Goal: Task Accomplishment & Management: Manage account settings

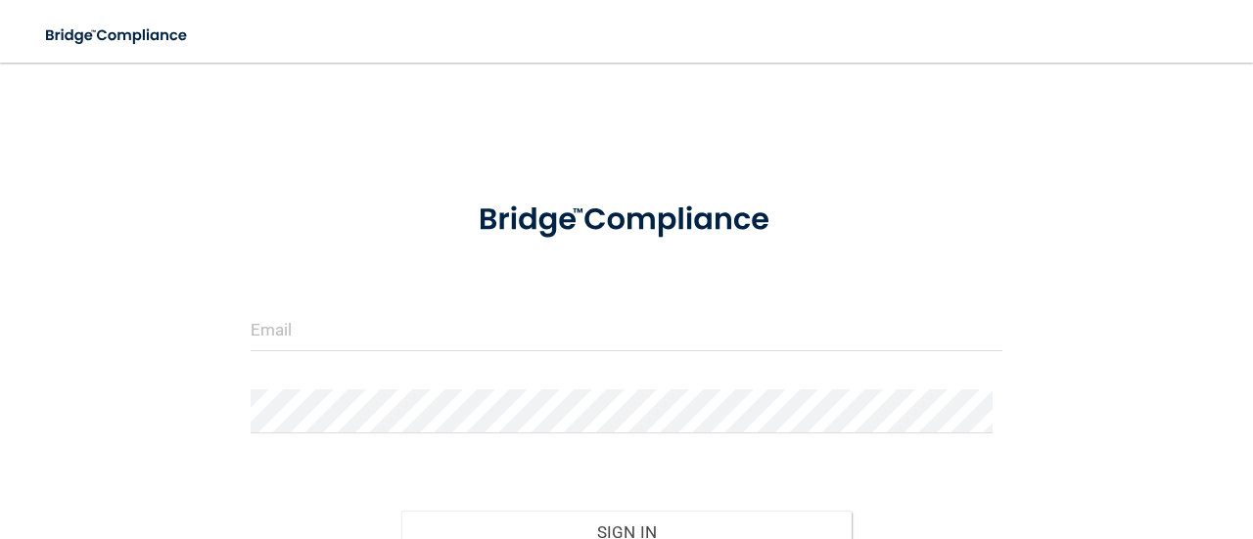
scroll to position [98, 0]
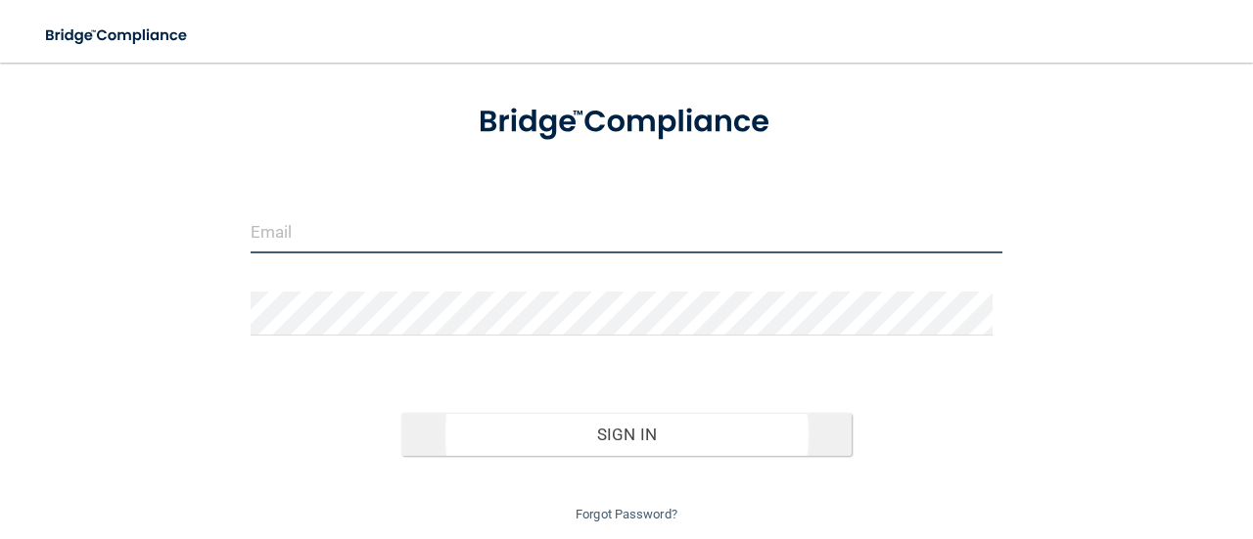
type input "[EMAIL_ADDRESS][DOMAIN_NAME]"
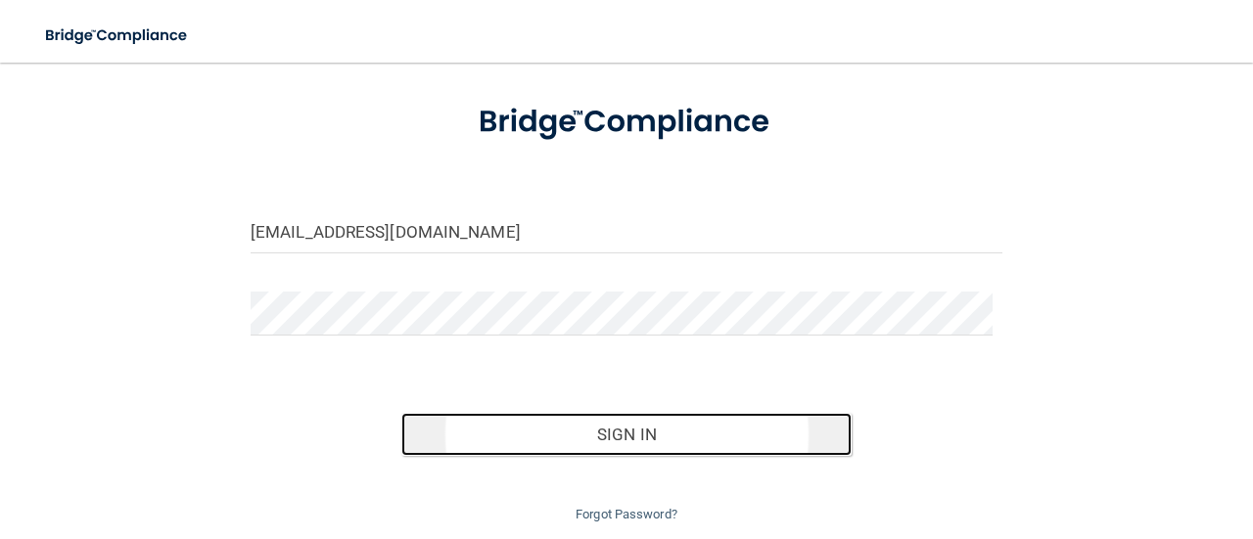
click at [501, 423] on button "Sign In" at bounding box center [626, 434] width 451 height 43
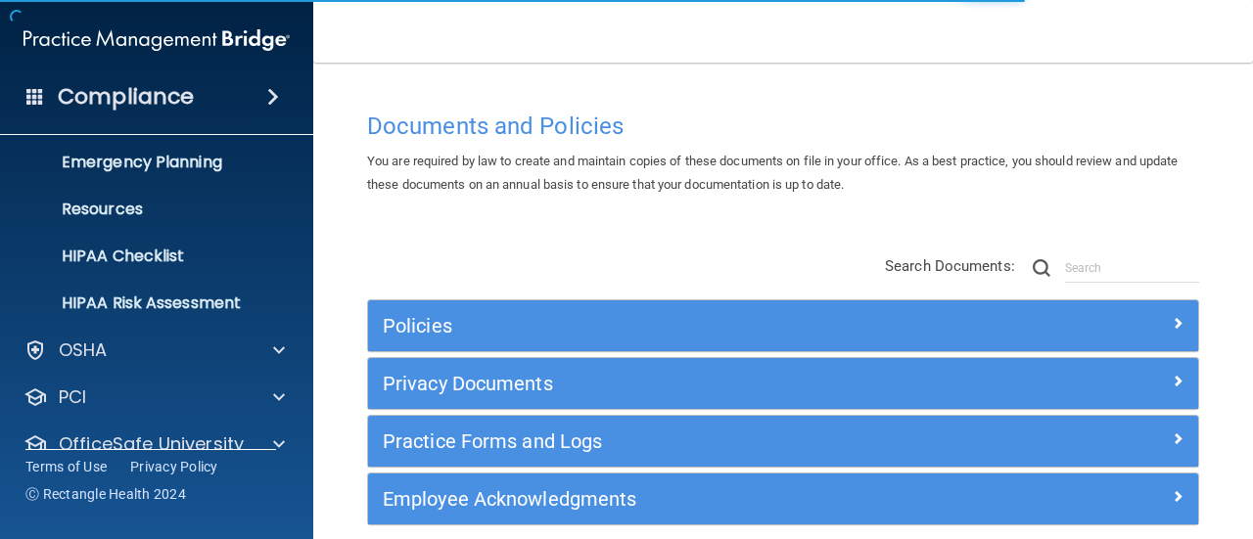
scroll to position [272, 0]
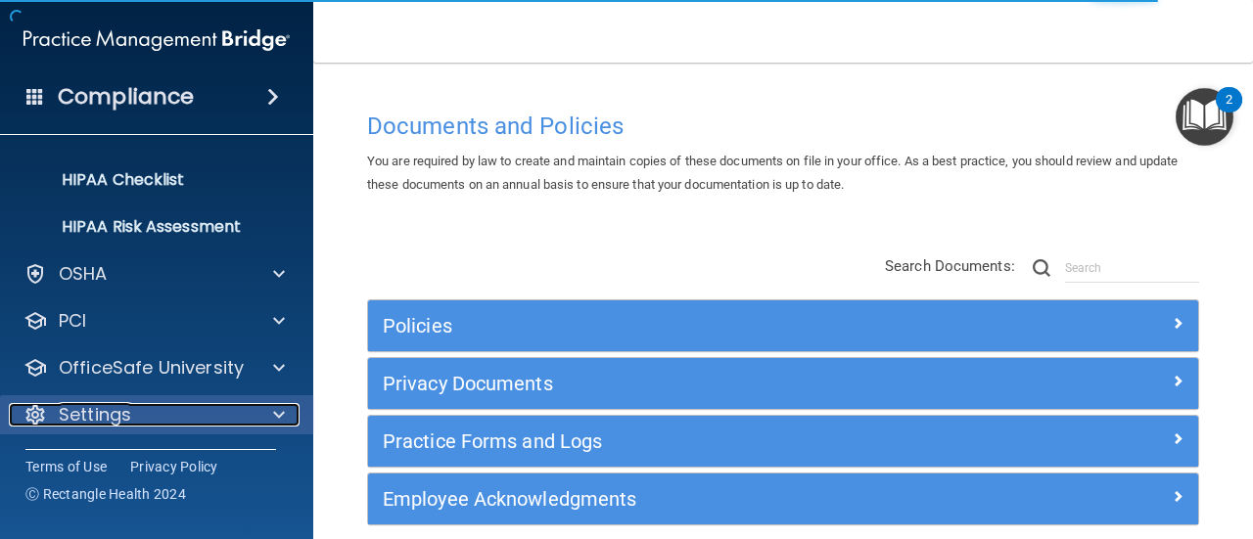
click at [143, 406] on div "Settings" at bounding box center [130, 414] width 243 height 23
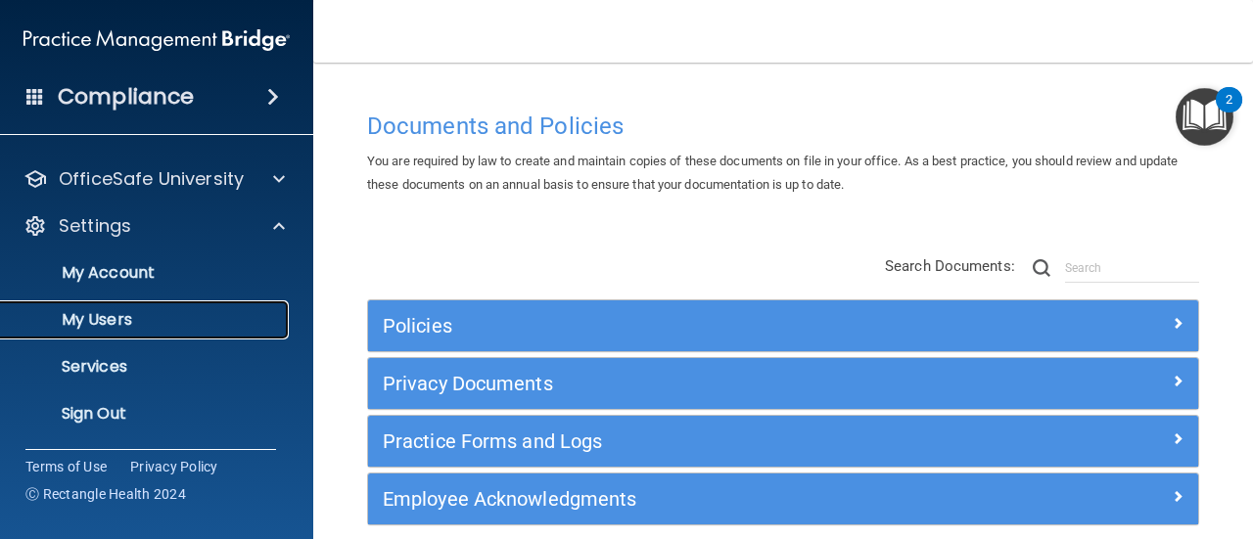
click at [133, 336] on link "My Users" at bounding box center [134, 320] width 308 height 39
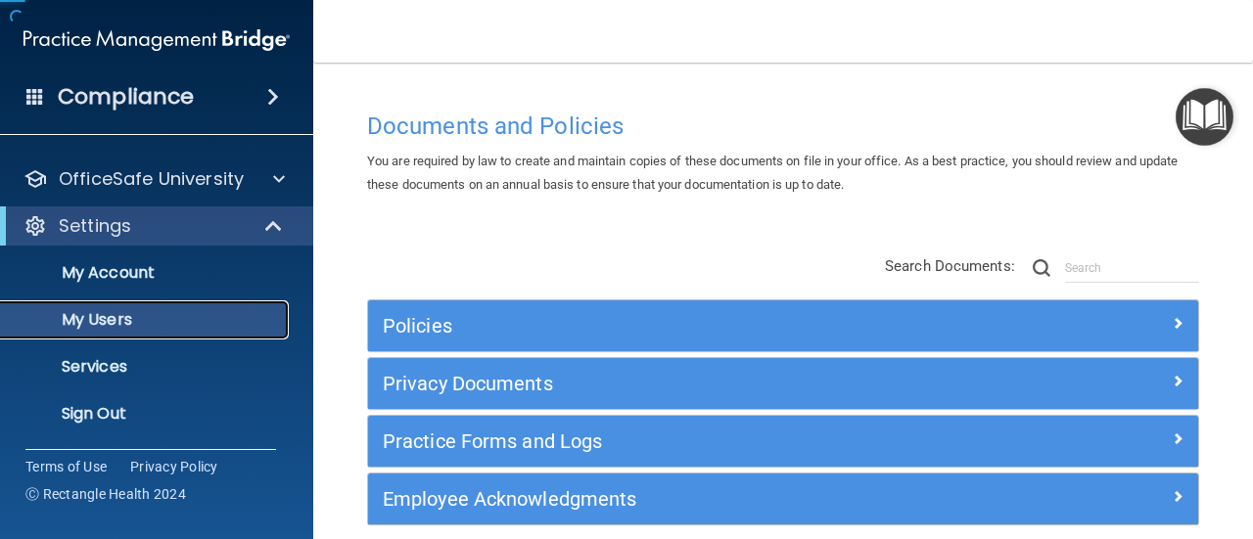
scroll to position [131, 0]
select select "20"
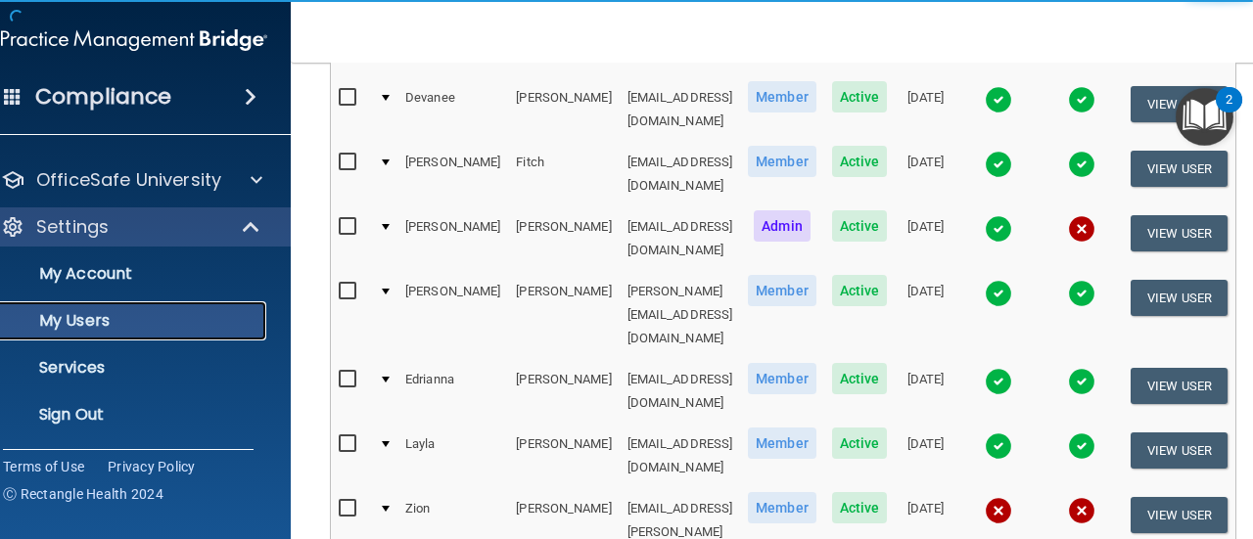
scroll to position [490, 0]
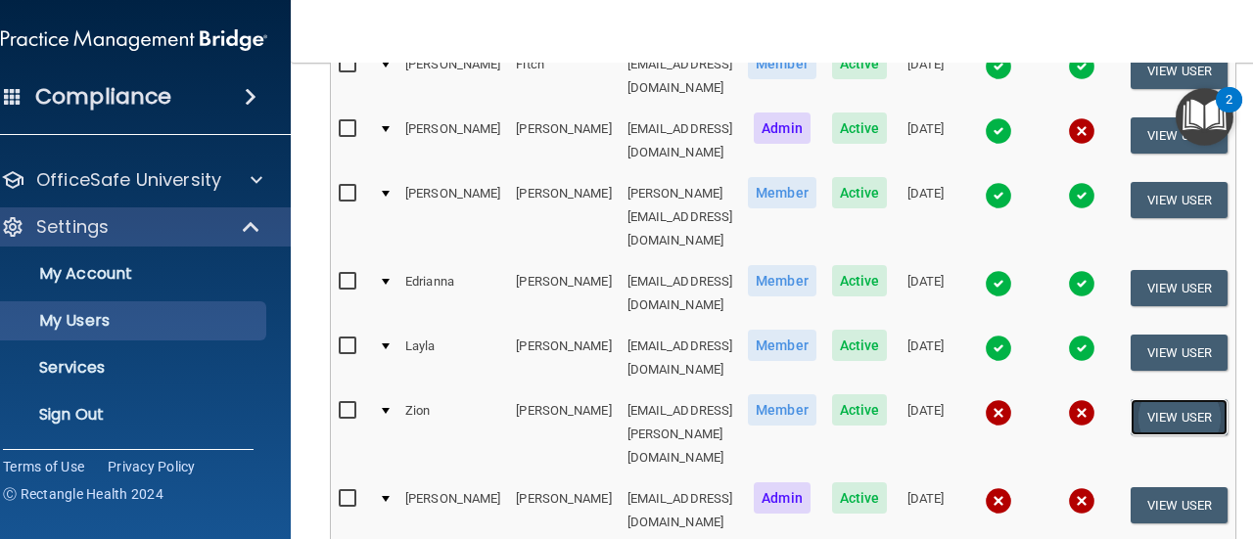
click at [1193, 399] on button "View User" at bounding box center [1179, 417] width 97 height 36
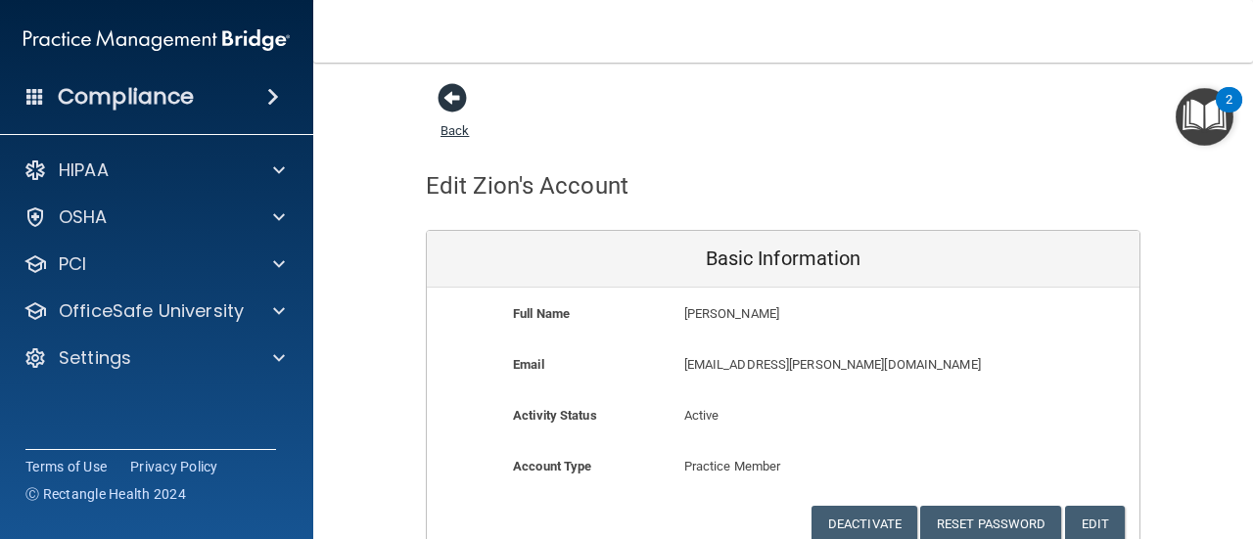
click at [441, 101] on span at bounding box center [452, 97] width 29 height 29
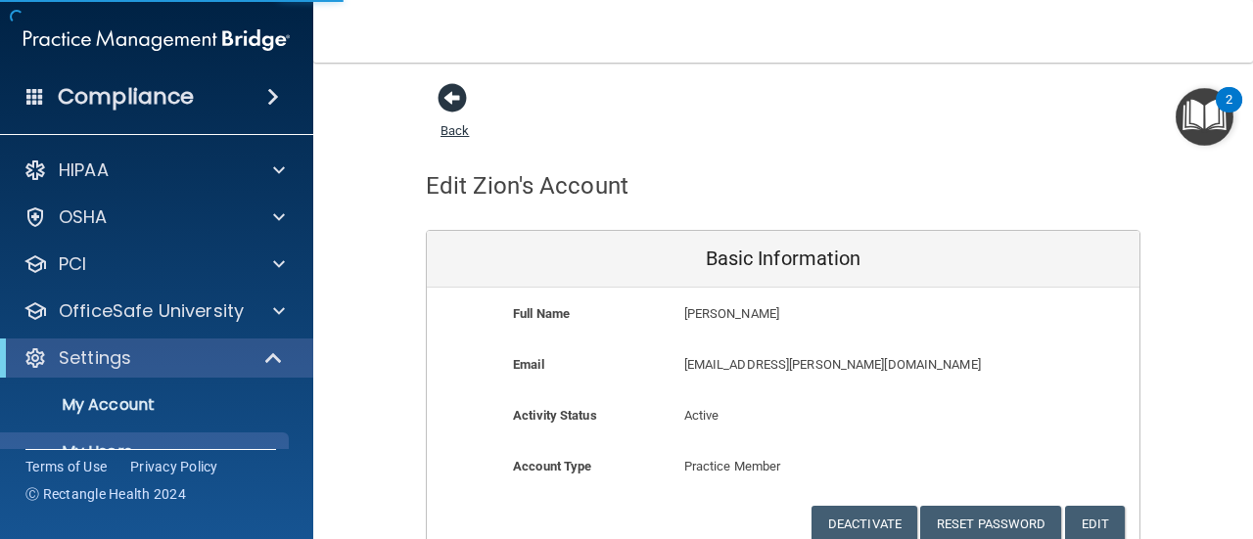
select select "20"
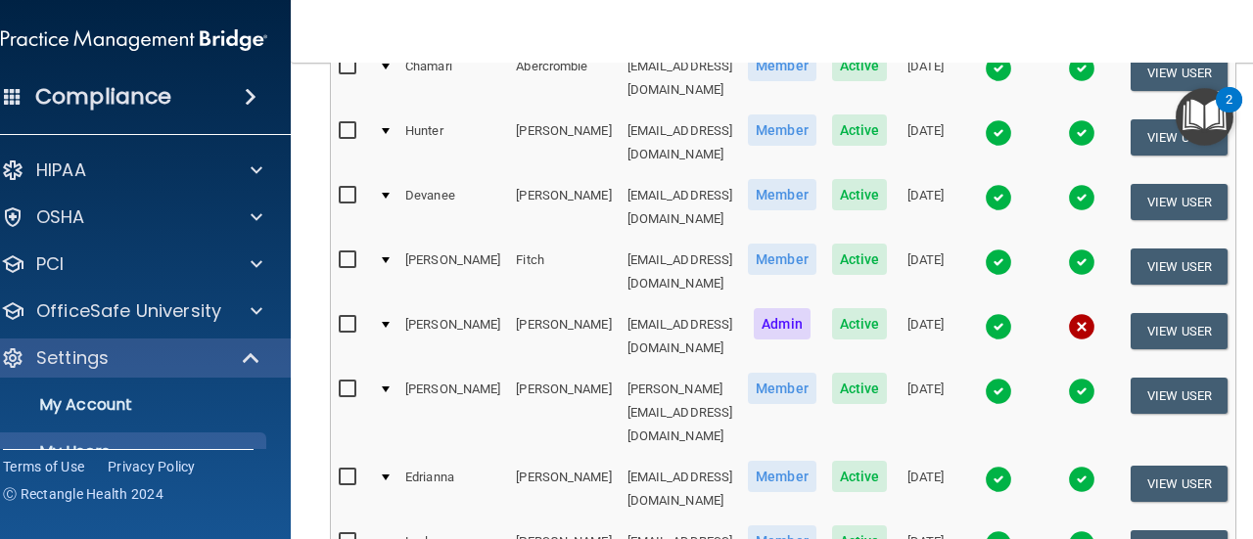
scroll to position [490, 0]
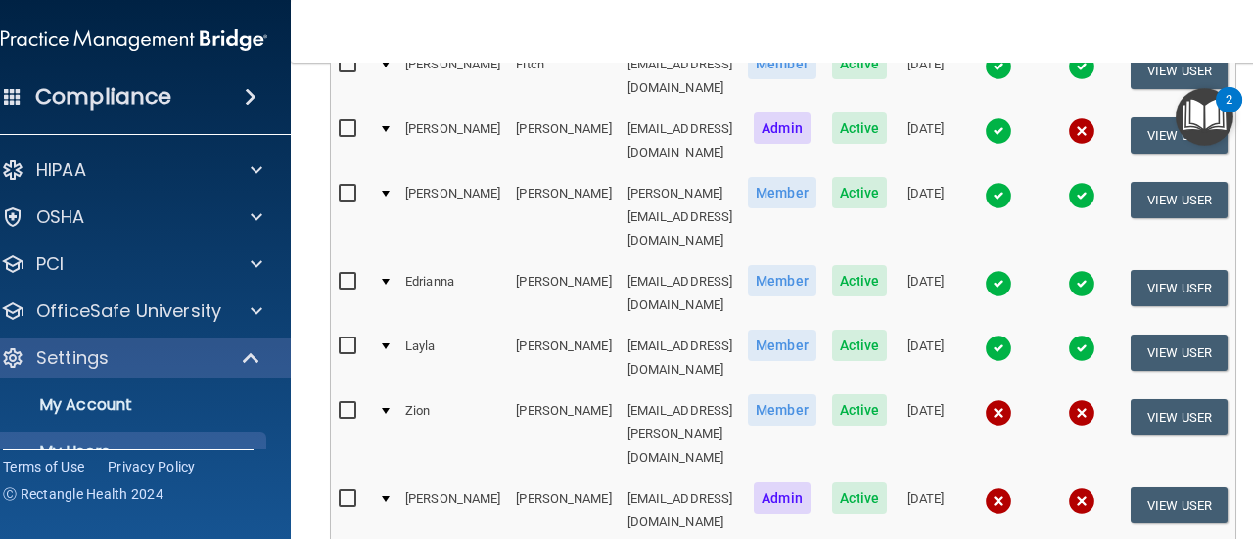
click at [339, 403] on input "checkbox" at bounding box center [350, 411] width 23 height 16
checkbox input "true"
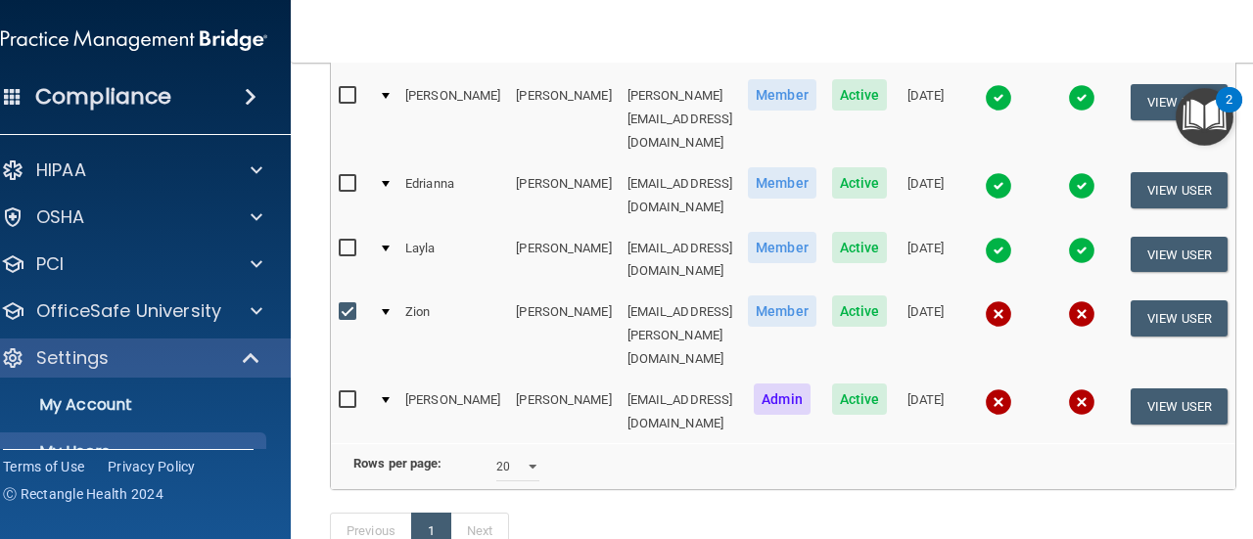
scroll to position [100, 0]
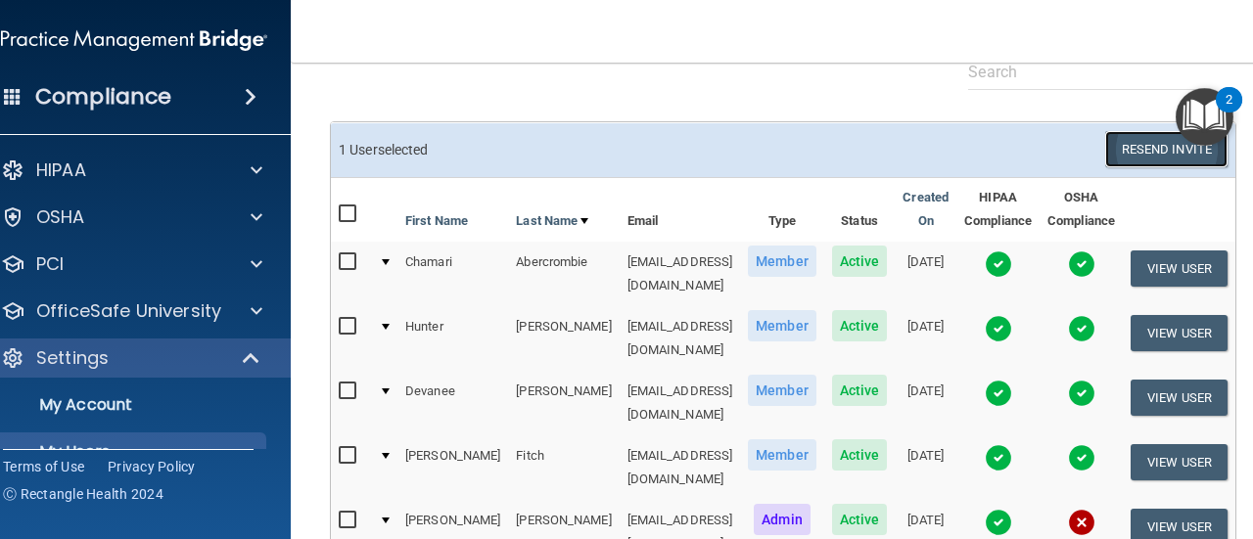
click at [1186, 148] on button "Resend Invite" at bounding box center [1166, 149] width 122 height 36
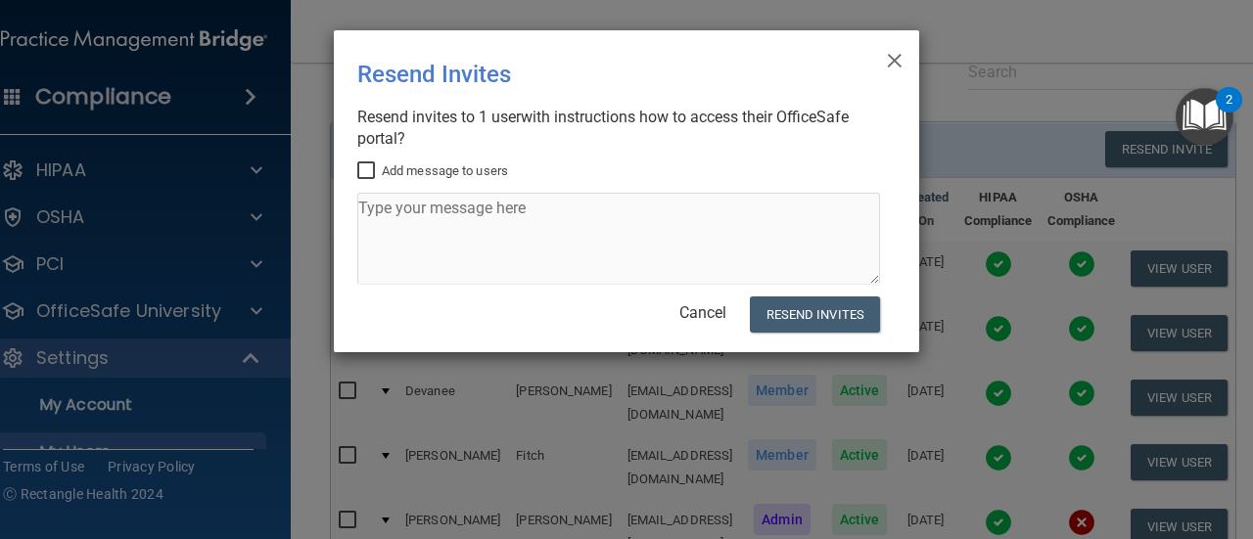
click at [368, 169] on input "Add message to users" at bounding box center [368, 172] width 23 height 16
checkbox input "true"
click at [385, 203] on textarea at bounding box center [618, 239] width 523 height 92
type textarea "Please complete ASAP"
click at [797, 306] on button "Resend Invites" at bounding box center [815, 315] width 130 height 36
